Goal: Task Accomplishment & Management: Manage account settings

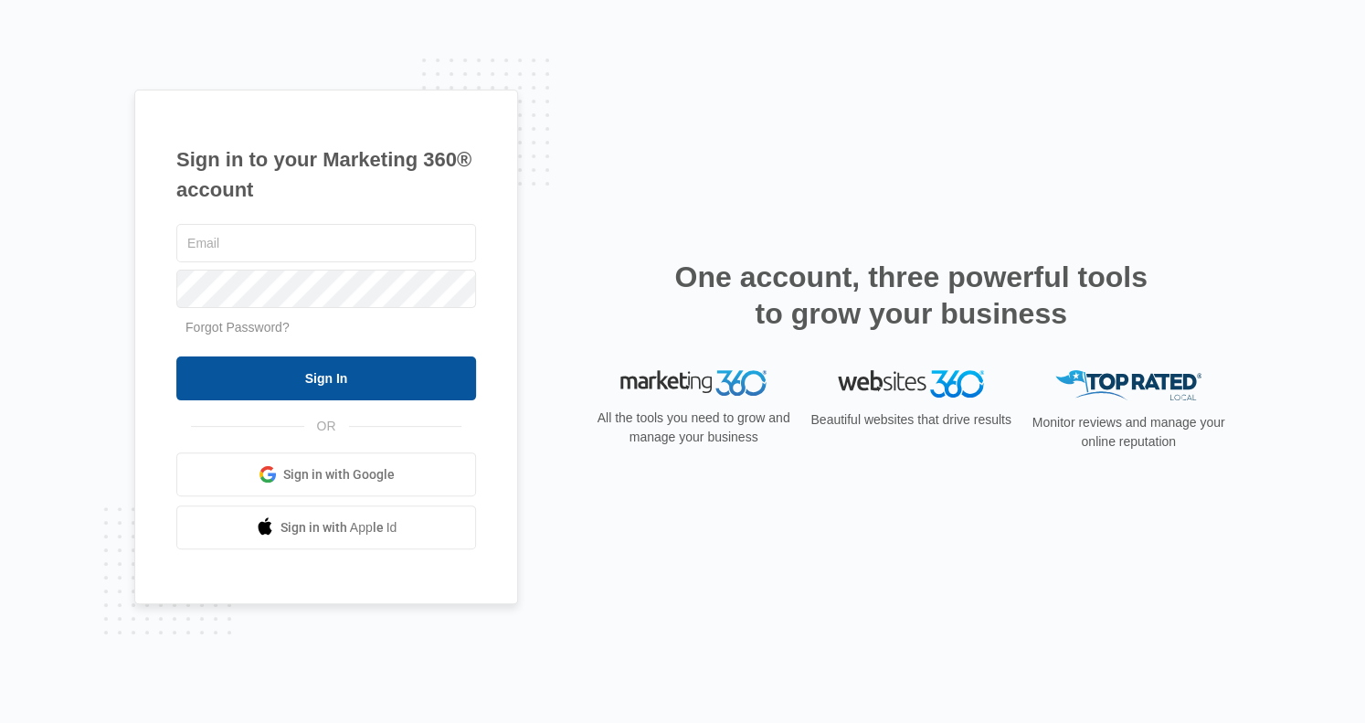
type input "[EMAIL_ADDRESS][DOMAIN_NAME]"
click at [387, 381] on input "Sign In" at bounding box center [326, 378] width 300 height 44
